Goal: Task Accomplishment & Management: Complete application form

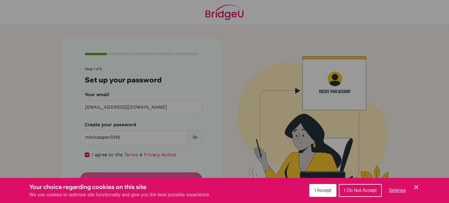
scroll to position [1, 0]
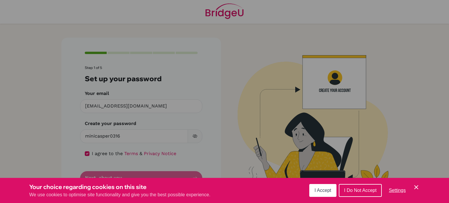
click at [154, 173] on div "Cookie Preferences" at bounding box center [224, 101] width 449 height 203
click at [325, 190] on span "I Accept" at bounding box center [323, 190] width 17 height 5
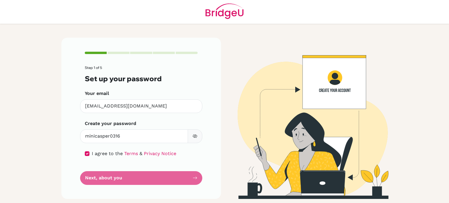
click at [194, 177] on form "Step 1 of 5 Set up your password Your email [EMAIL_ADDRESS][DOMAIN_NAME] Invali…" at bounding box center [141, 125] width 113 height 119
click at [193, 136] on icon "button" at bounding box center [195, 137] width 4 height 4
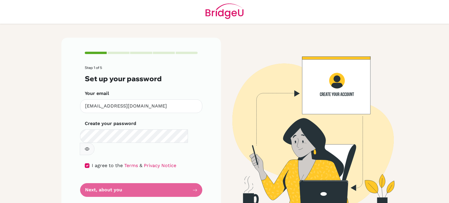
click at [156, 177] on form "Step 1 of 5 Set up your password Your email [EMAIL_ADDRESS][DOMAIN_NAME] Invali…" at bounding box center [141, 131] width 113 height 131
click at [198, 179] on div "Step 1 of 5 Set up your password Your email [EMAIL_ADDRESS][DOMAIN_NAME] Invali…" at bounding box center [141, 124] width 160 height 173
click at [185, 177] on form "Step 1 of 5 Set up your password Your email [EMAIL_ADDRESS][DOMAIN_NAME] Invali…" at bounding box center [141, 131] width 113 height 131
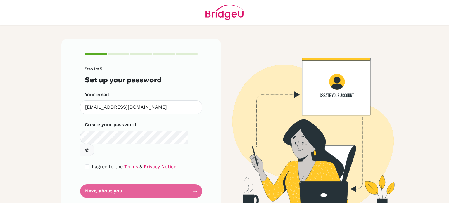
click at [88, 163] on div "I agree to the Terms & Privacy Notice" at bounding box center [141, 166] width 113 height 7
click at [87, 165] on input "checkbox" at bounding box center [87, 167] width 5 height 5
checkbox input "true"
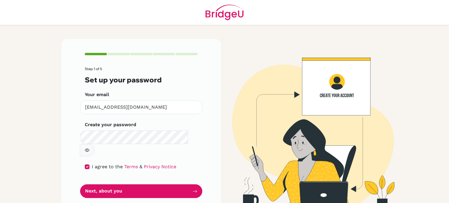
click at [89, 149] on icon "button" at bounding box center [87, 150] width 5 height 3
click at [89, 149] on icon "button" at bounding box center [87, 151] width 4 height 4
click at [186, 185] on button "Next, about you" at bounding box center [141, 192] width 122 height 14
